Goal: Navigation & Orientation: Understand site structure

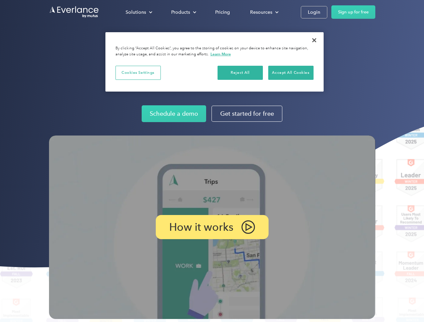
click at [212, 161] on img at bounding box center [212, 228] width 326 height 184
click at [139, 12] on div "Solutions" at bounding box center [136, 12] width 20 height 8
click at [183, 12] on div "Products" at bounding box center [180, 12] width 19 height 8
click at [263, 12] on div "Resources" at bounding box center [261, 12] width 22 height 8
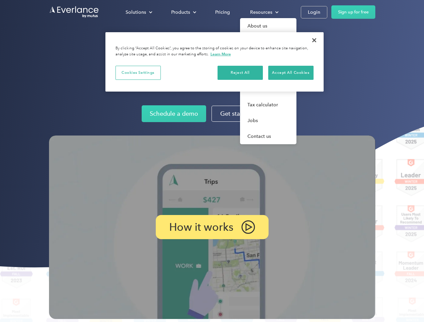
click at [212, 227] on p "How it works" at bounding box center [201, 227] width 64 height 8
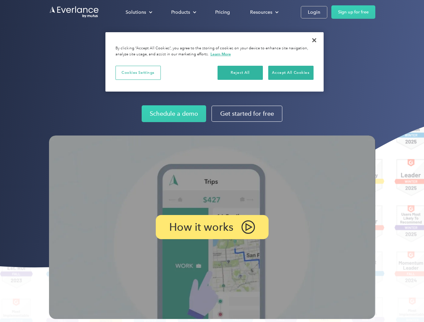
click at [138, 73] on button "Cookies Settings" at bounding box center [137, 73] width 45 height 14
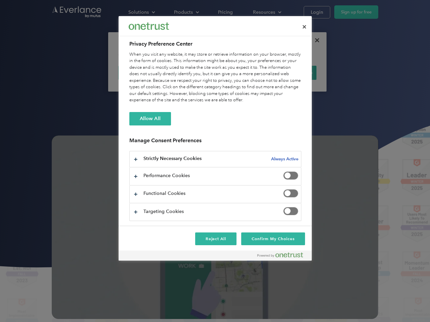
click at [240, 73] on div "When you visit any website, it may store or retrieve information on your browse…" at bounding box center [215, 77] width 172 height 52
click at [291, 73] on div "When you visit any website, it may store or retrieve information on your browse…" at bounding box center [215, 77] width 172 height 52
click at [314, 40] on div at bounding box center [215, 161] width 430 height 322
